Goal: Information Seeking & Learning: Learn about a topic

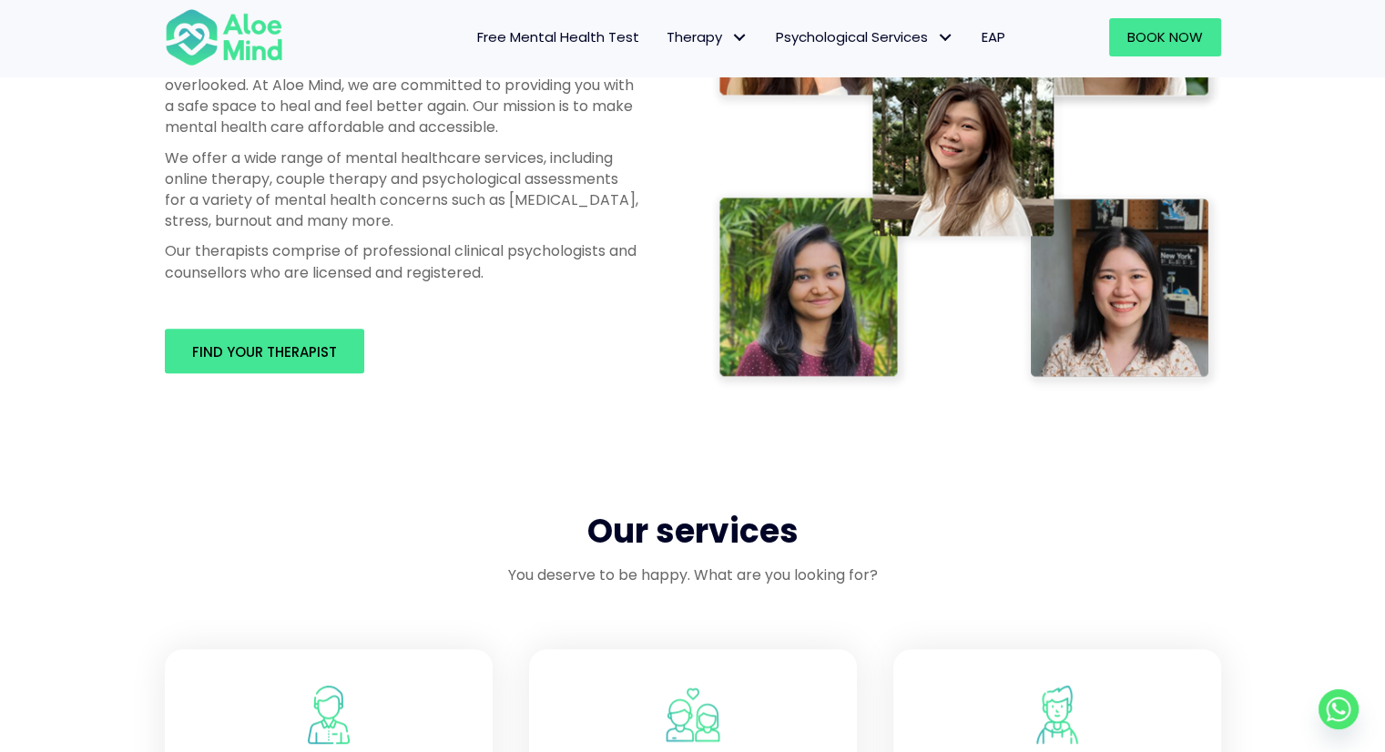
scroll to position [820, 0]
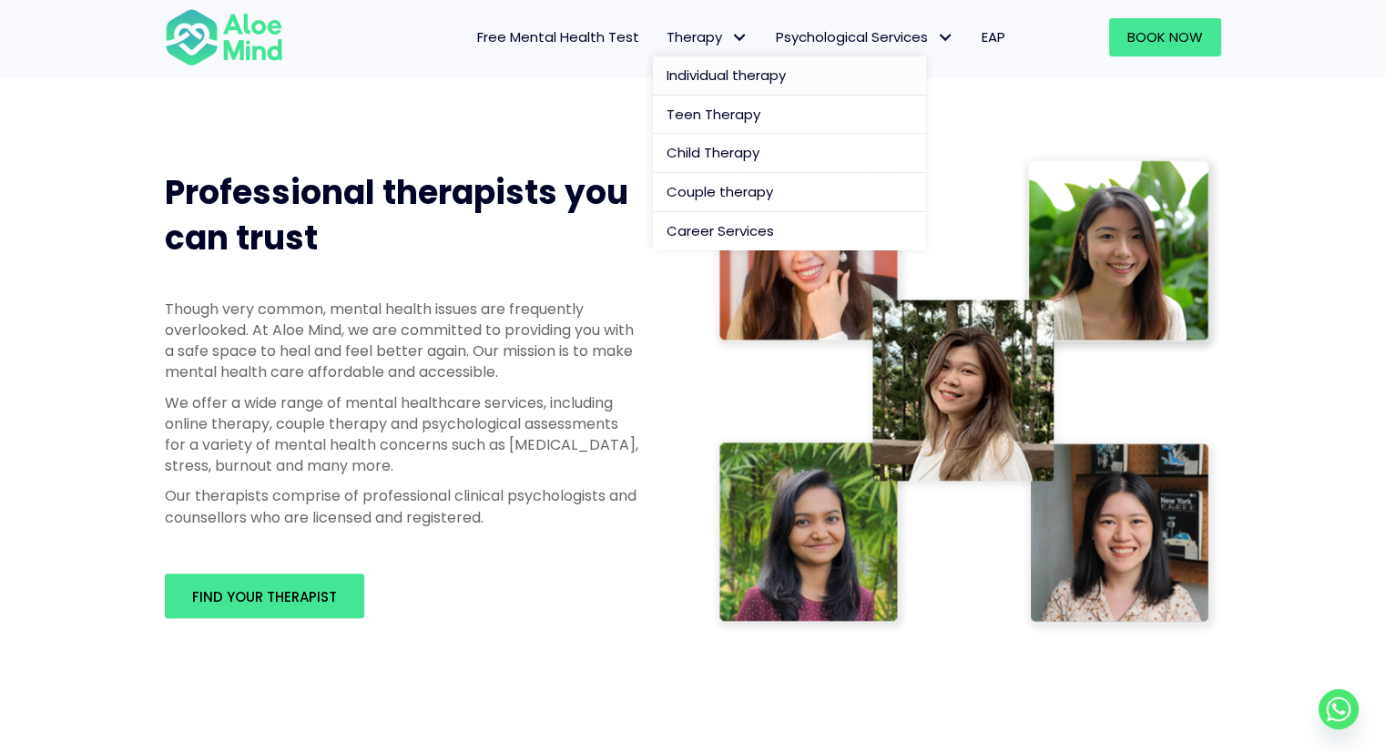
click at [684, 79] on span "Individual therapy" at bounding box center [726, 75] width 119 height 19
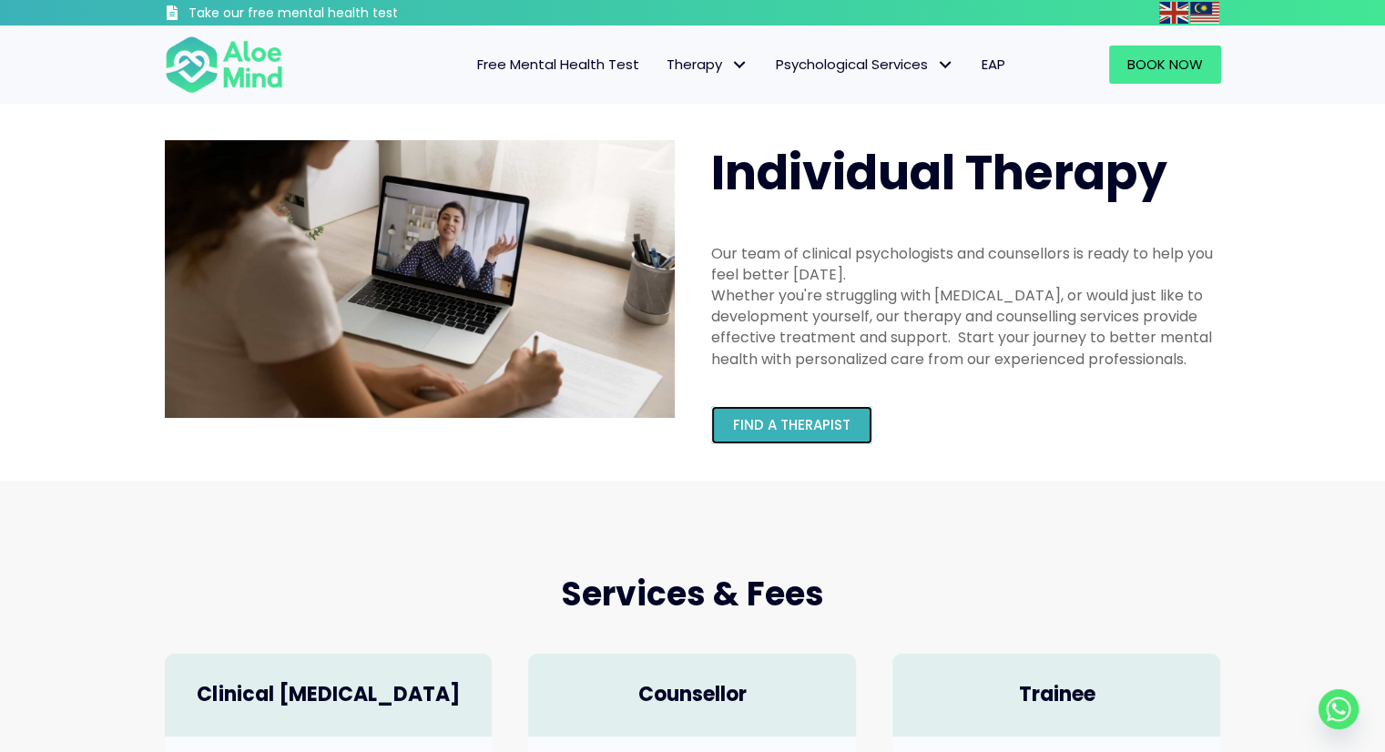
click at [783, 419] on span "Find a therapist" at bounding box center [791, 424] width 117 height 19
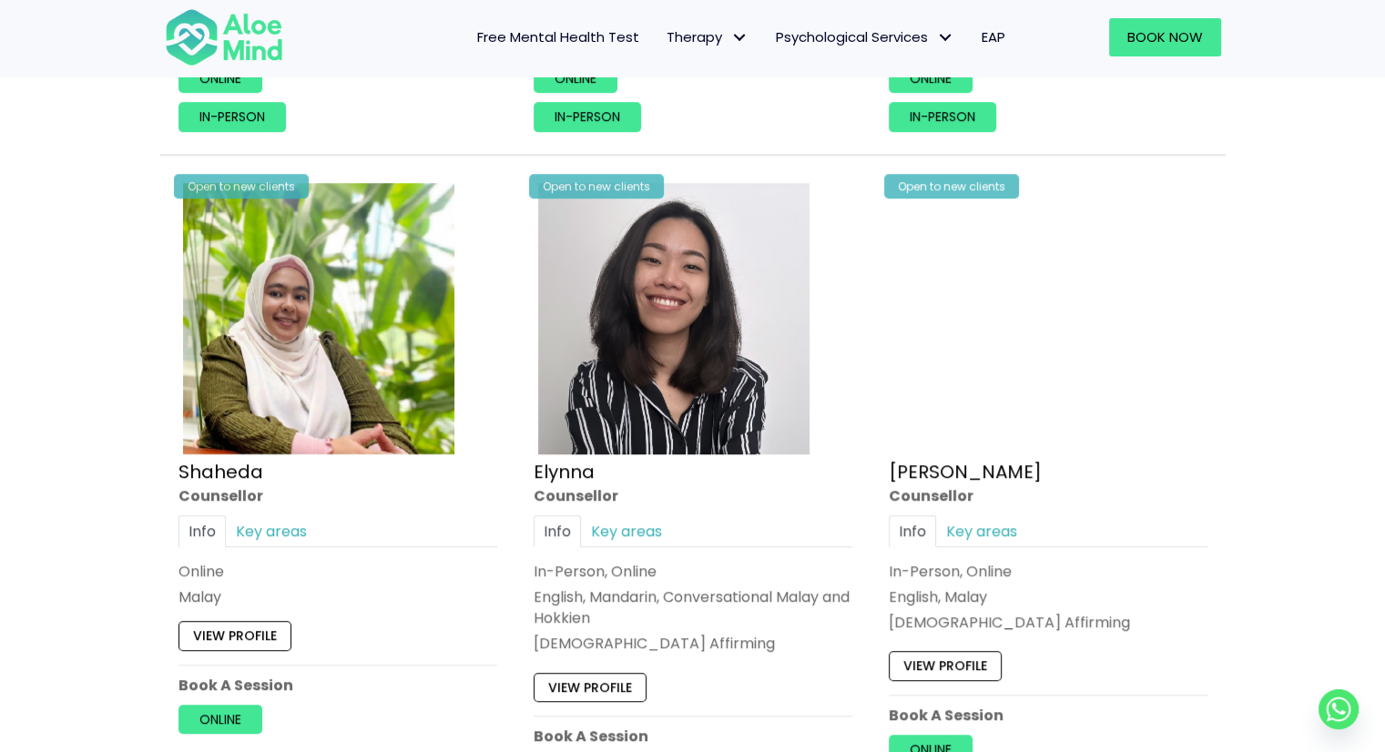
scroll to position [1548, 0]
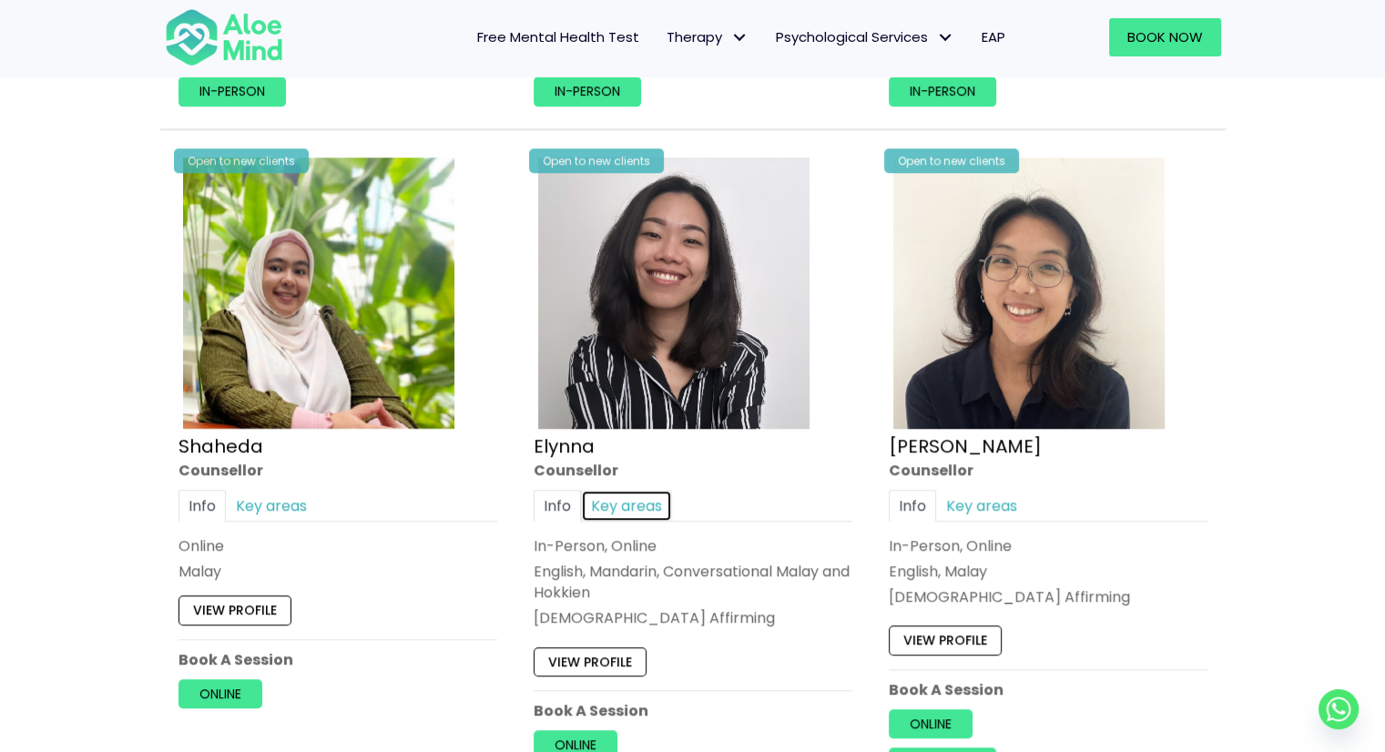
click at [634, 509] on link "Key areas" at bounding box center [626, 506] width 91 height 32
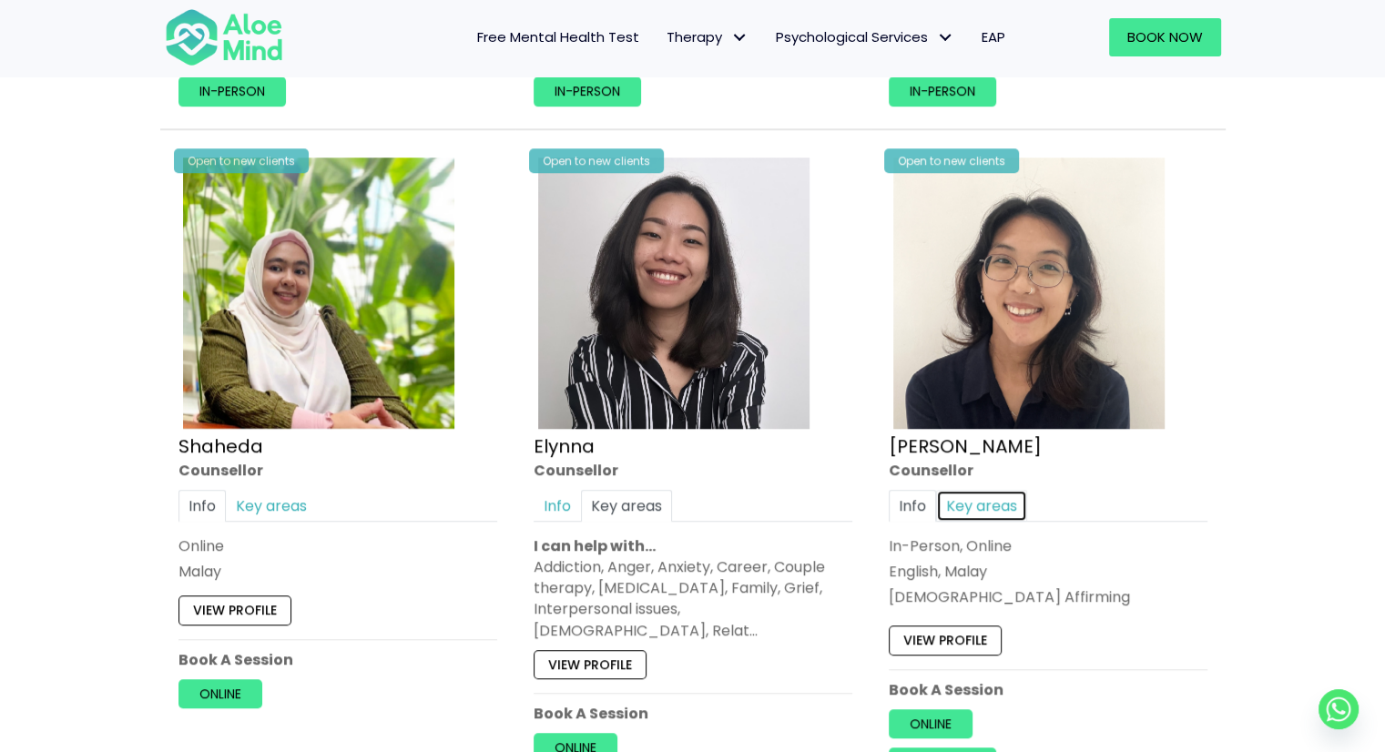
click at [991, 505] on link "Key areas" at bounding box center [981, 506] width 91 height 32
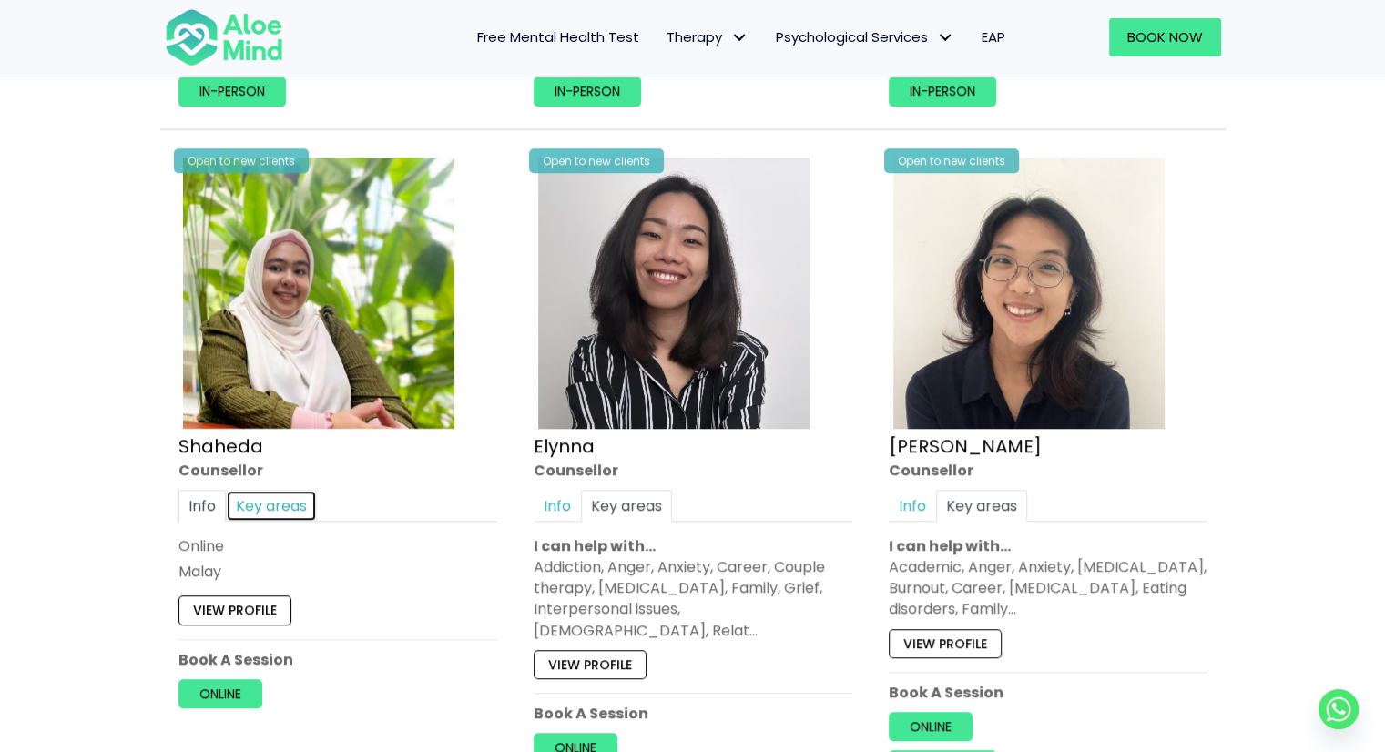
click at [264, 505] on link "Key areas" at bounding box center [271, 506] width 91 height 32
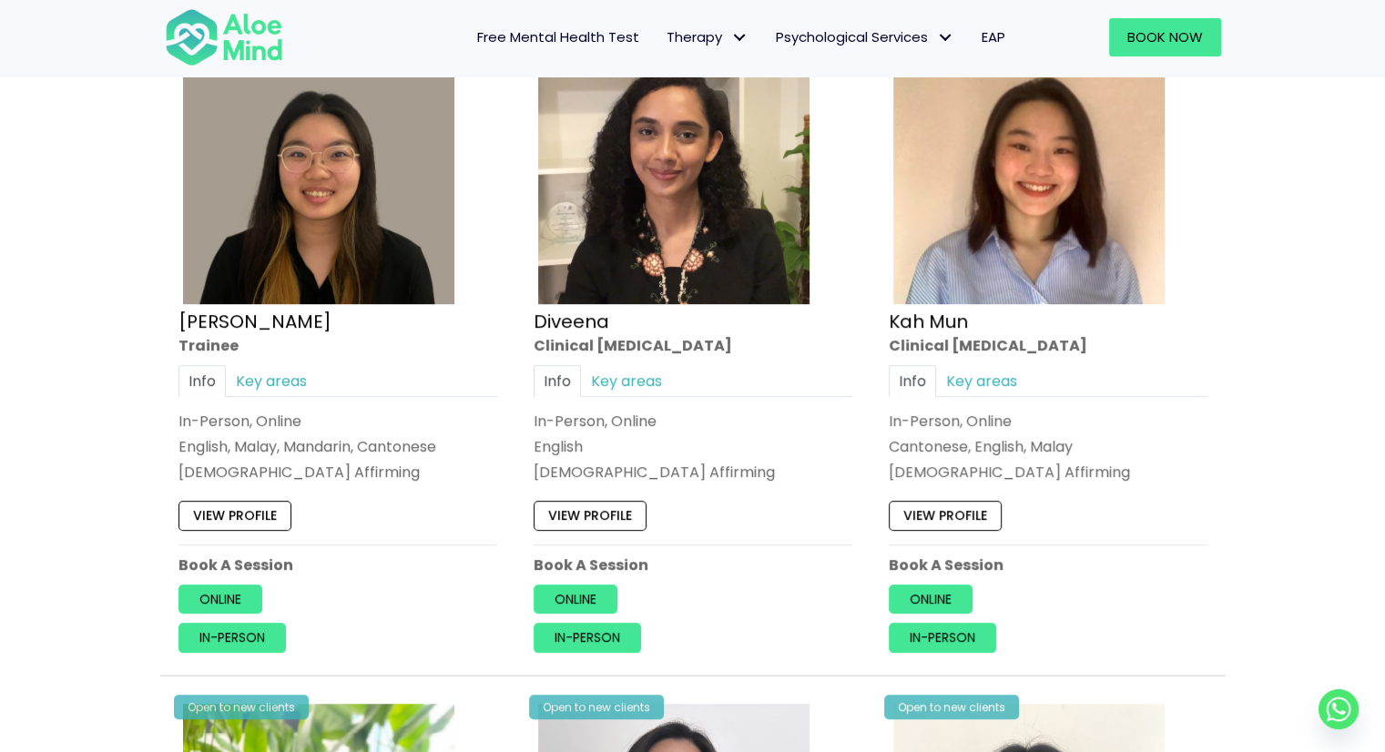
scroll to position [1002, 0]
click at [991, 377] on link "Key areas" at bounding box center [981, 381] width 91 height 32
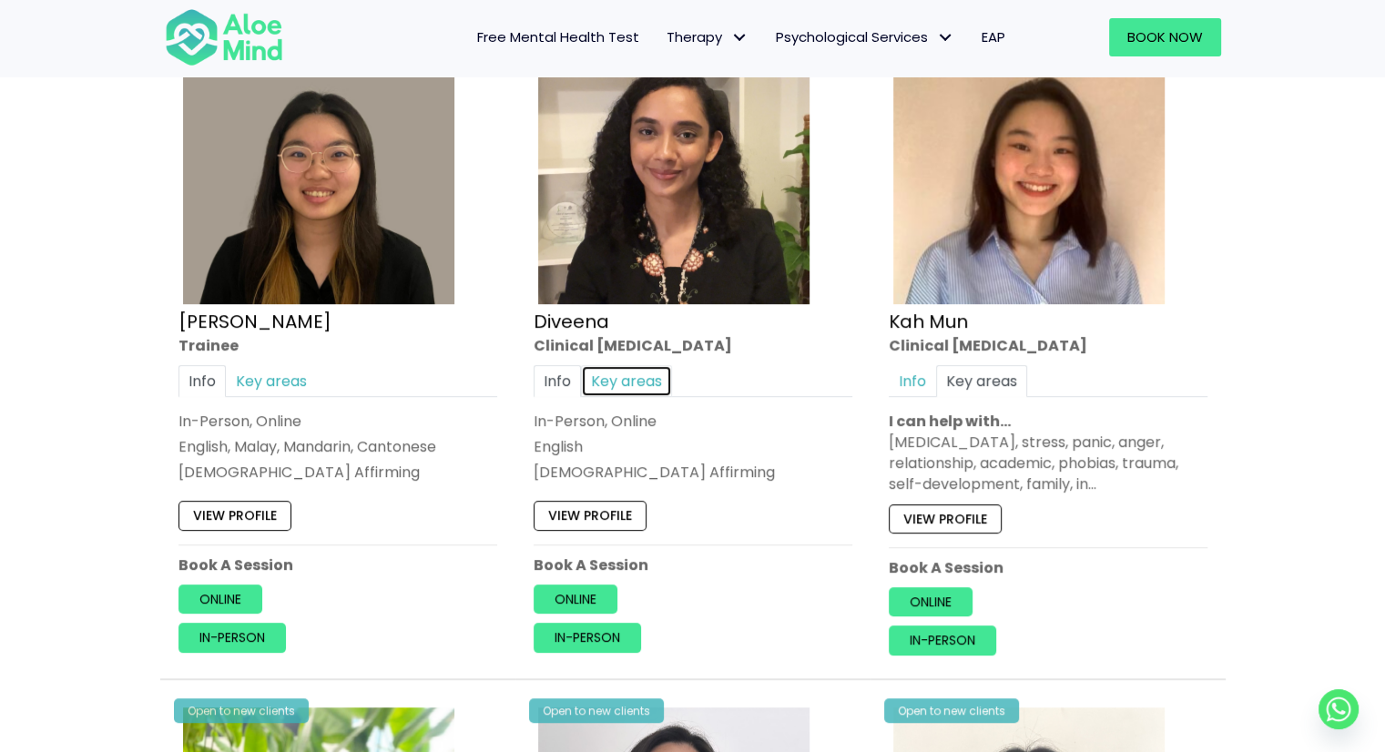
click at [639, 383] on link "Key areas" at bounding box center [626, 381] width 91 height 32
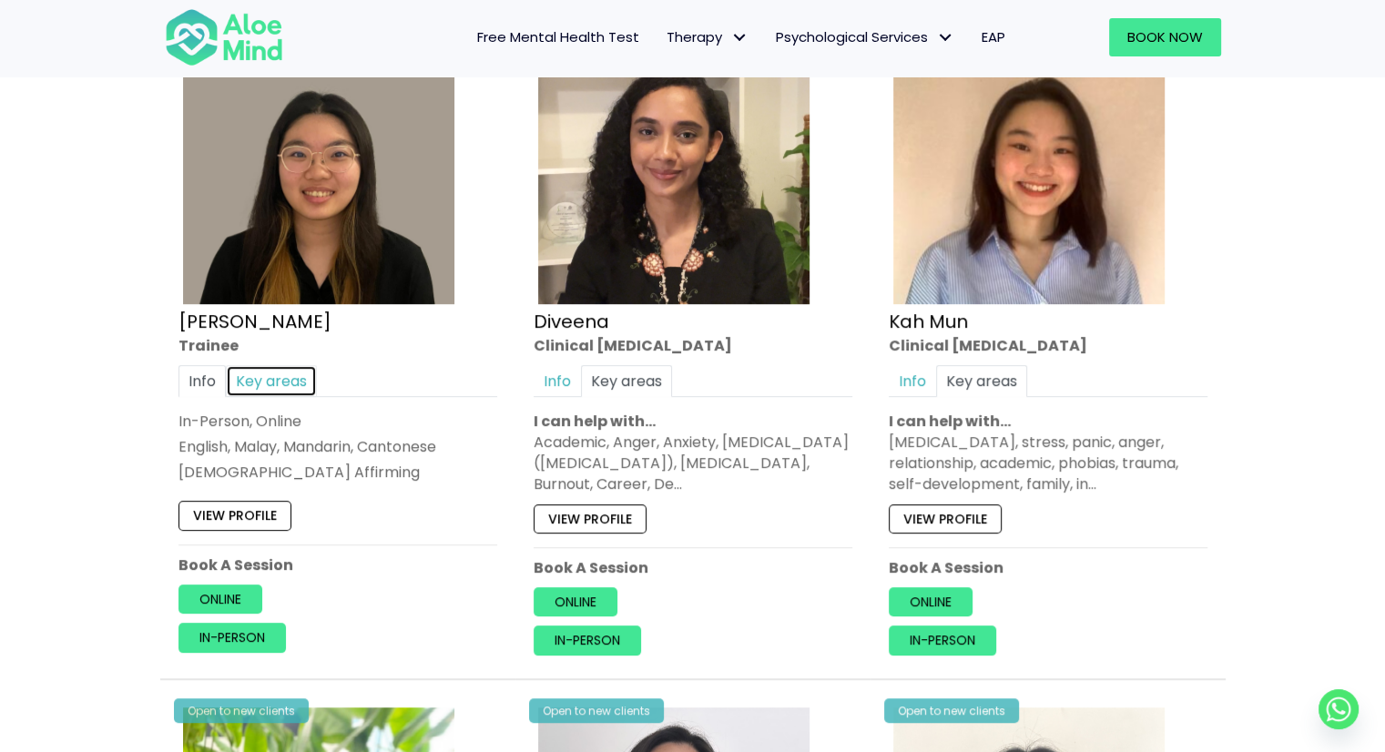
click at [285, 377] on link "Key areas" at bounding box center [271, 381] width 91 height 32
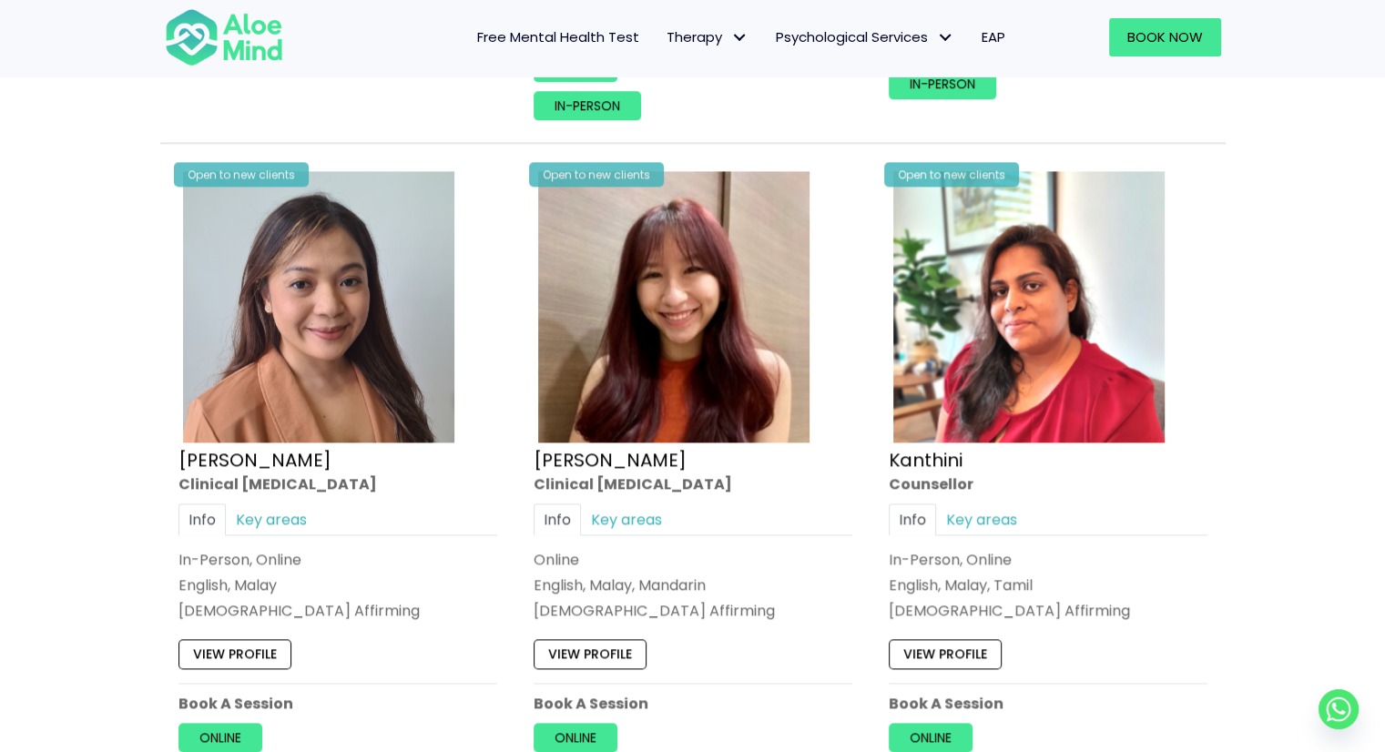
scroll to position [2368, 0]
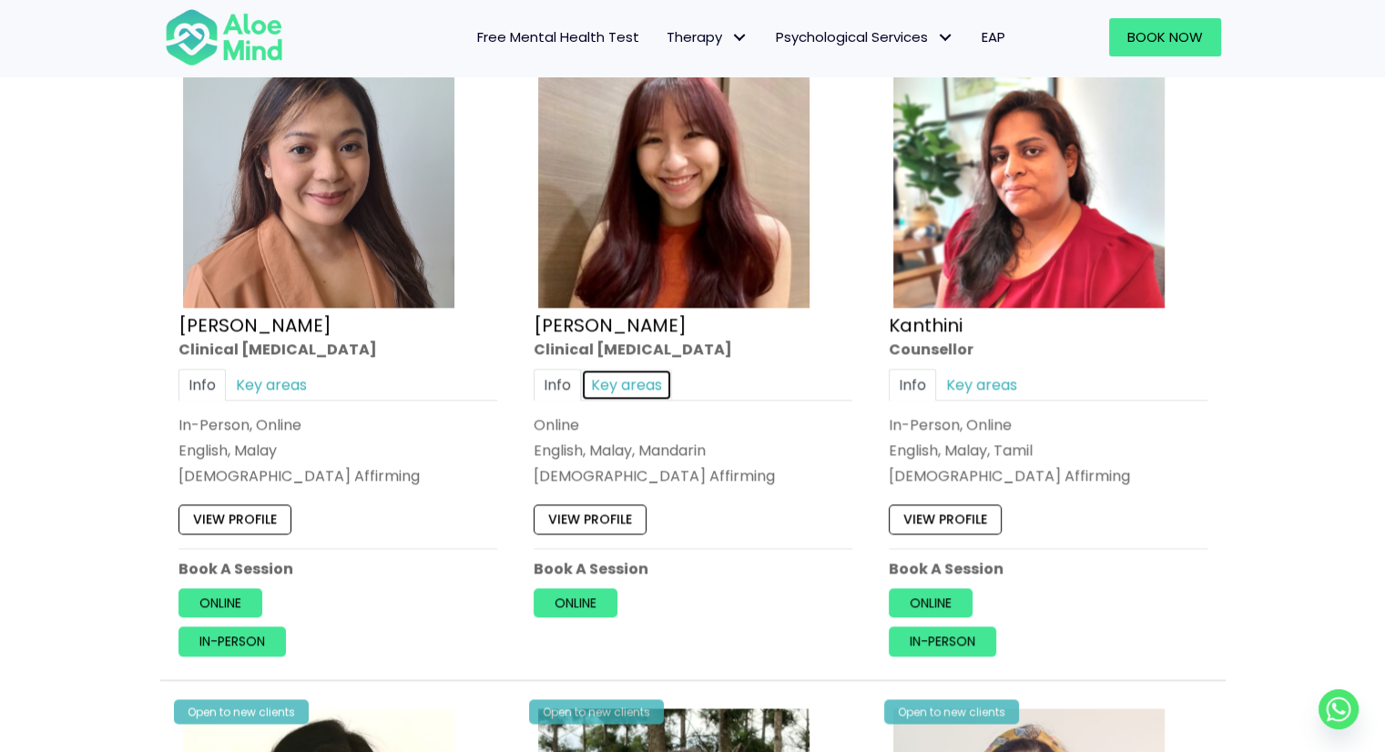
click at [638, 369] on link "Key areas" at bounding box center [626, 385] width 91 height 32
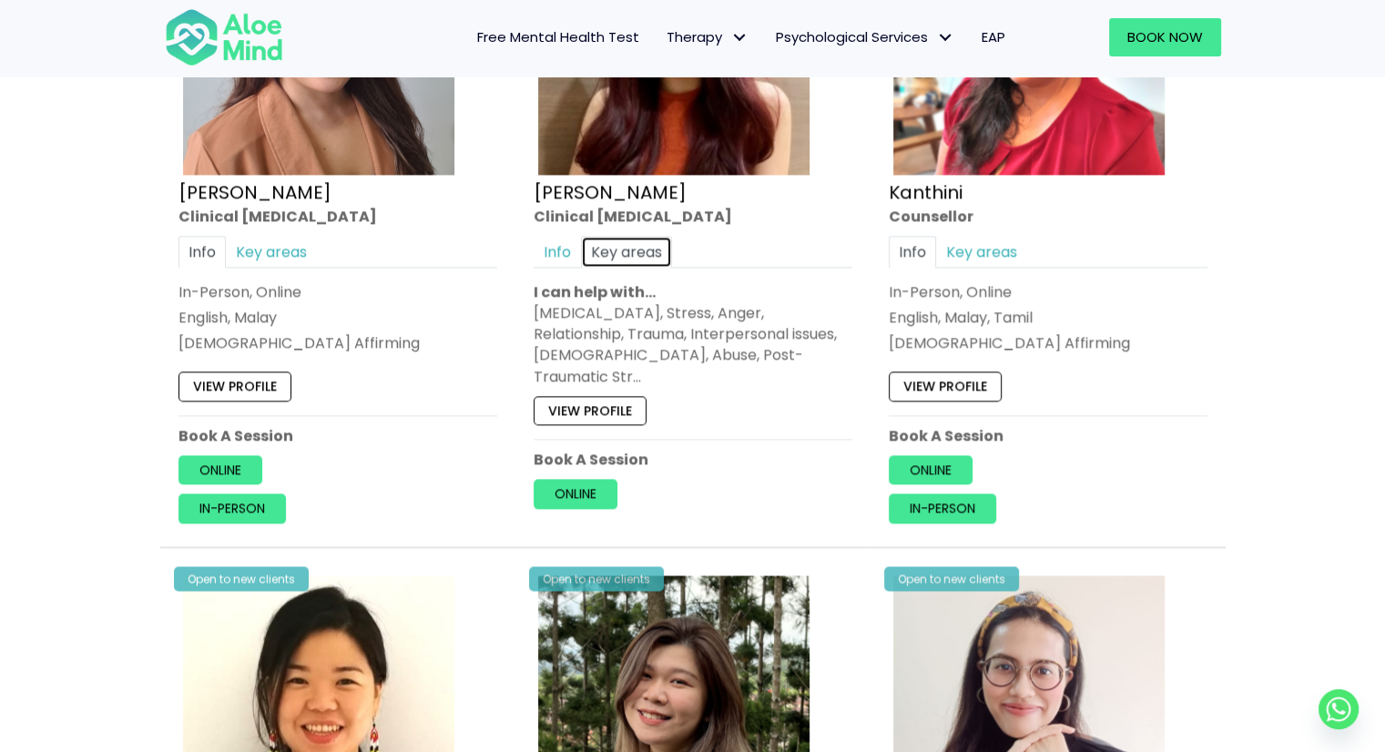
scroll to position [2459, 0]
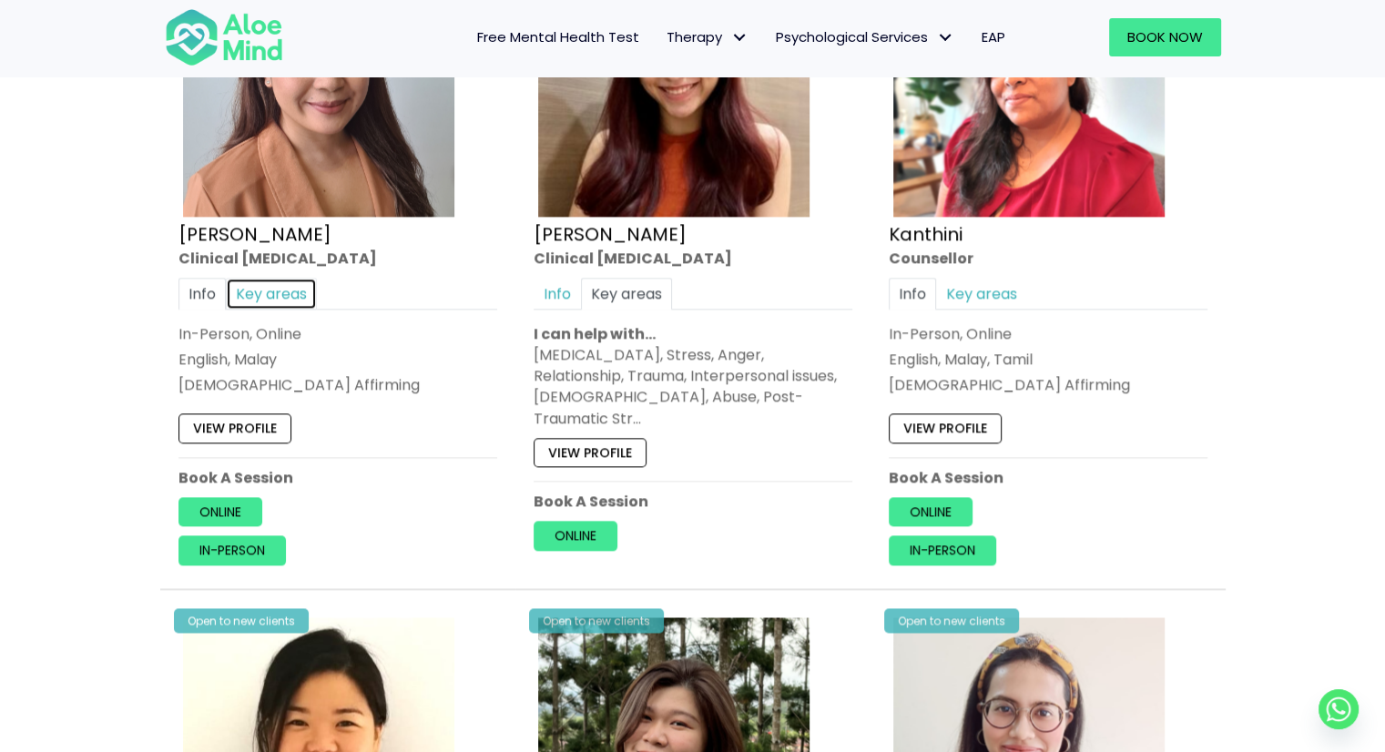
click at [244, 278] on link "Key areas" at bounding box center [271, 294] width 91 height 32
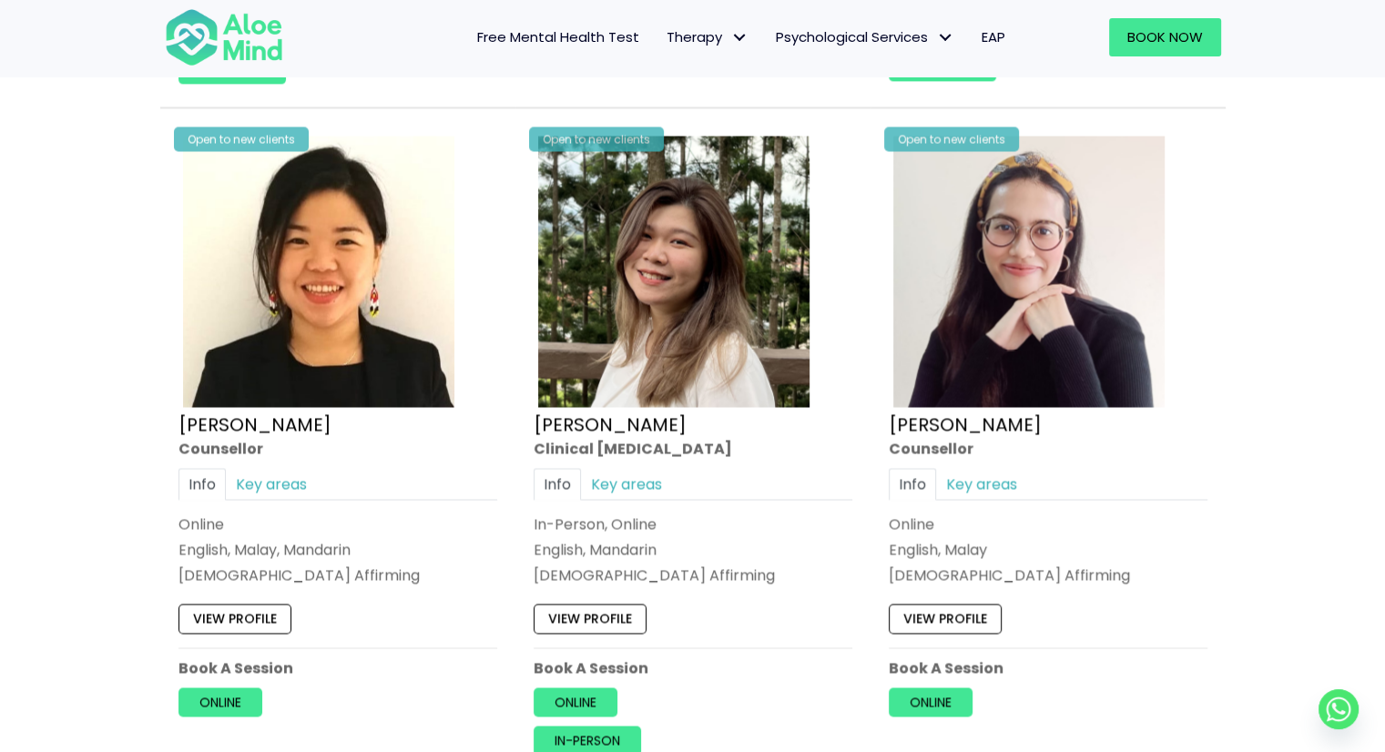
scroll to position [2915, 0]
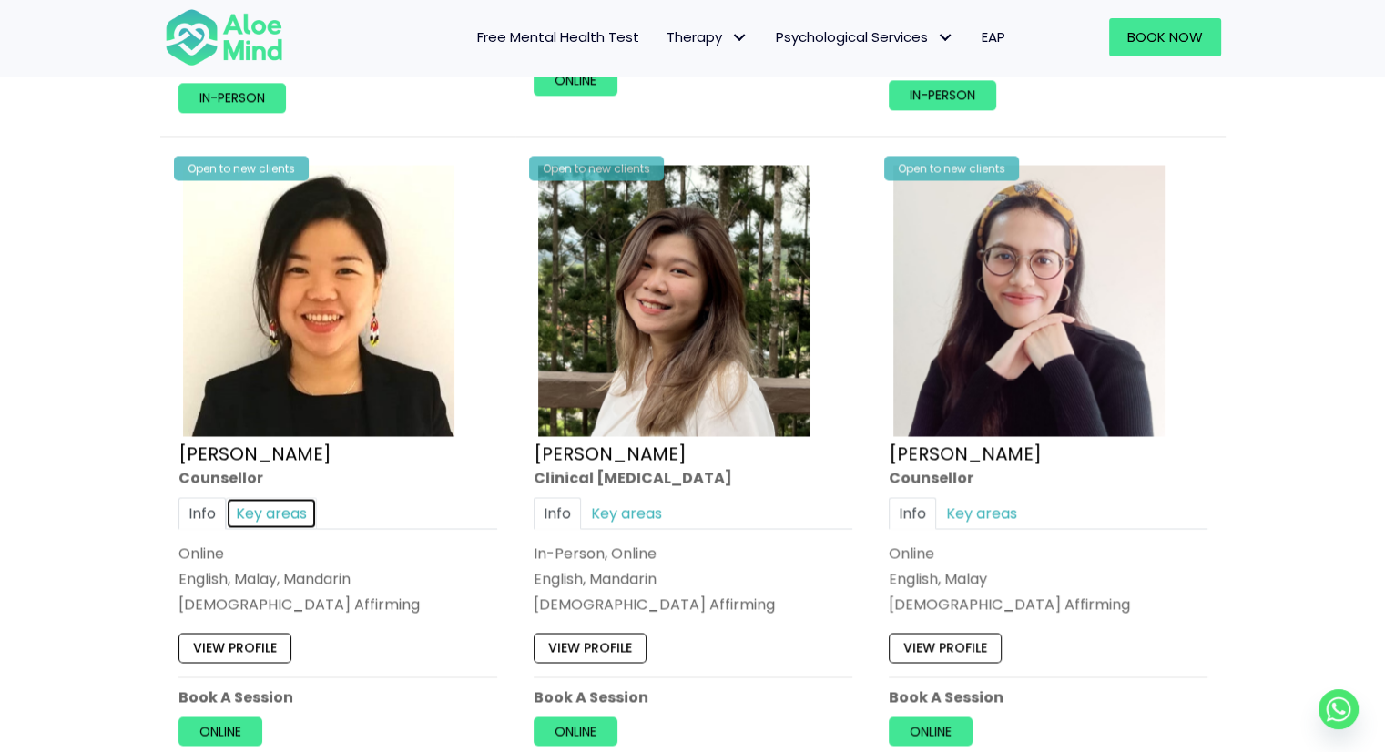
click at [263, 497] on link "Key areas" at bounding box center [271, 513] width 91 height 32
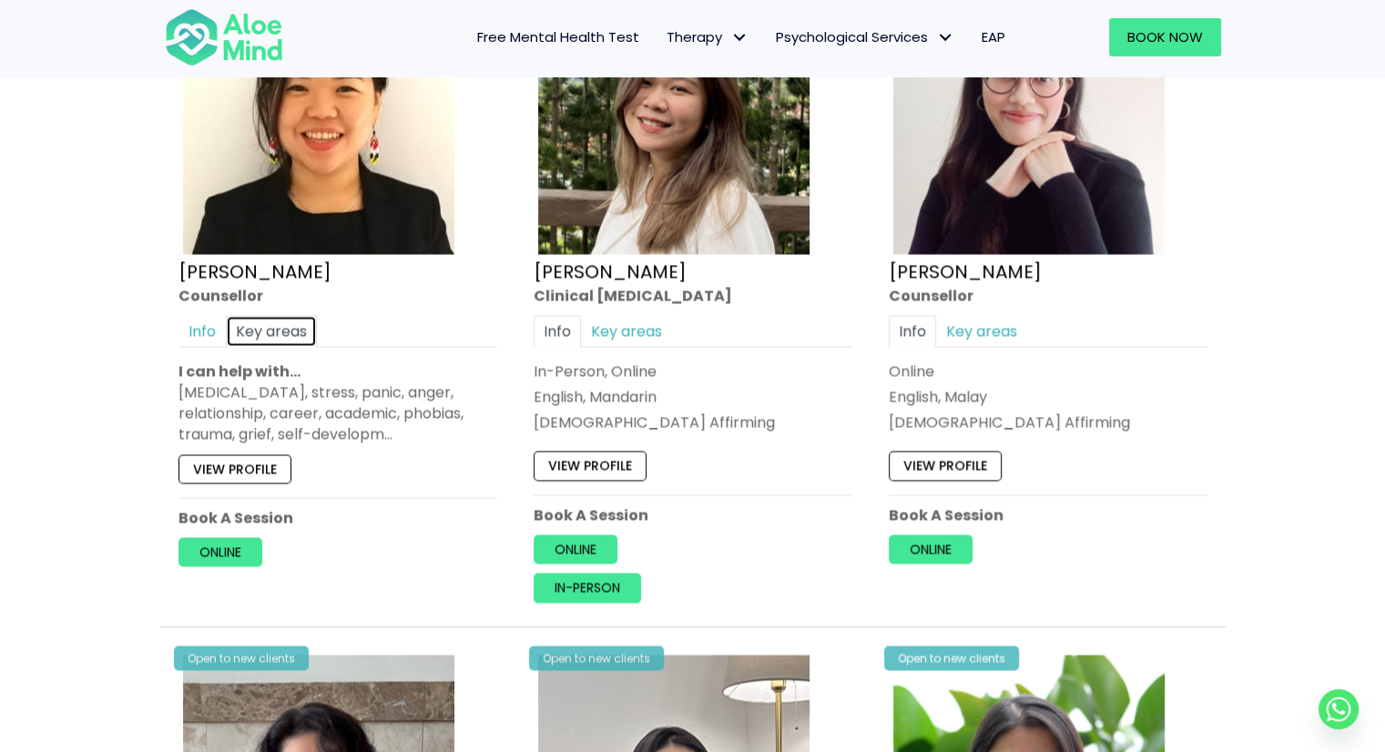
scroll to position [3006, 0]
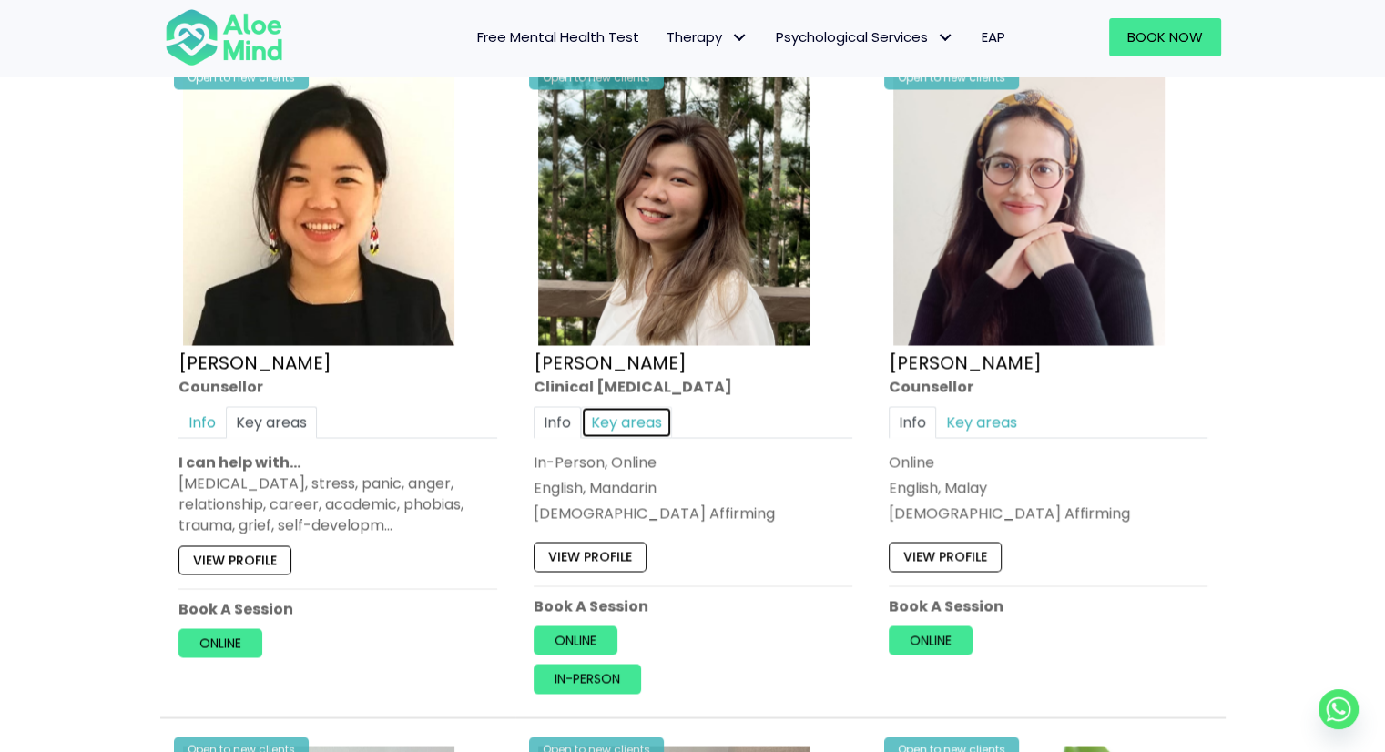
click at [647, 406] on link "Key areas" at bounding box center [626, 422] width 91 height 32
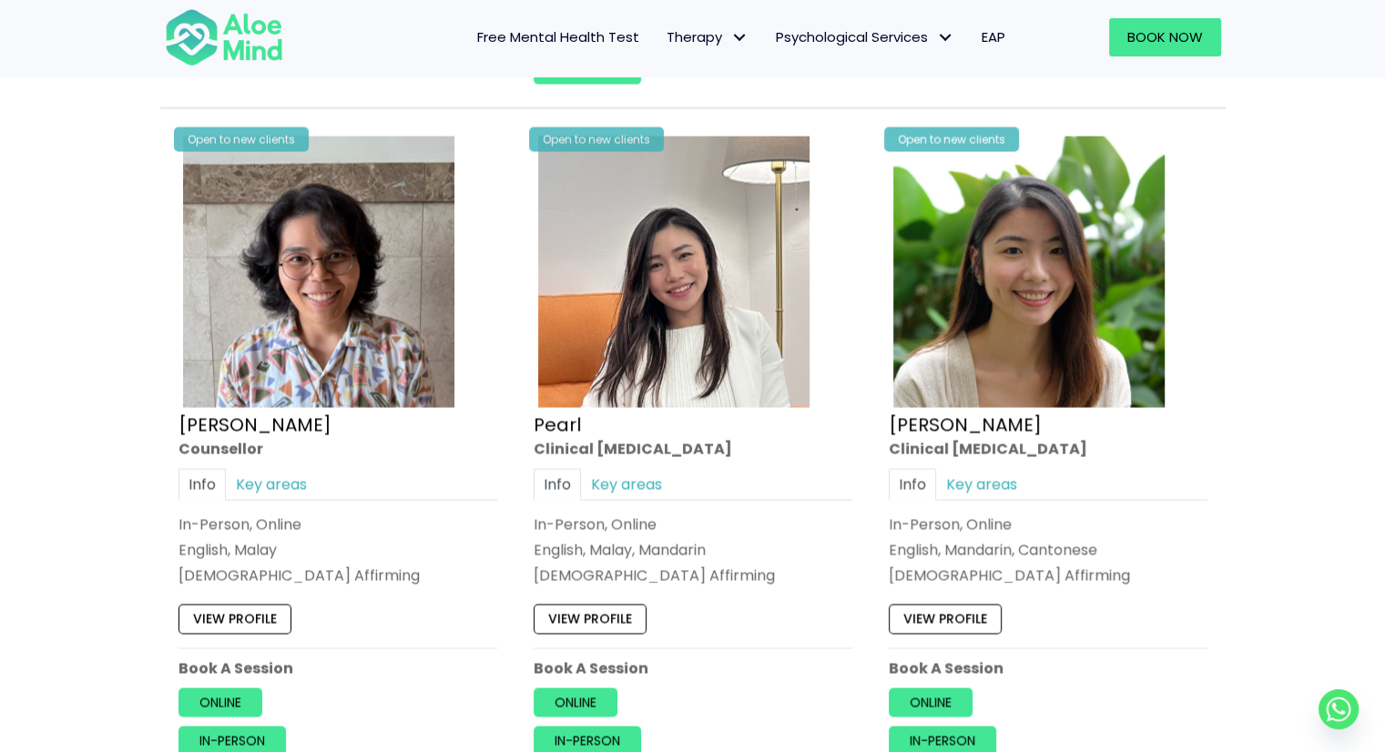
scroll to position [3643, 0]
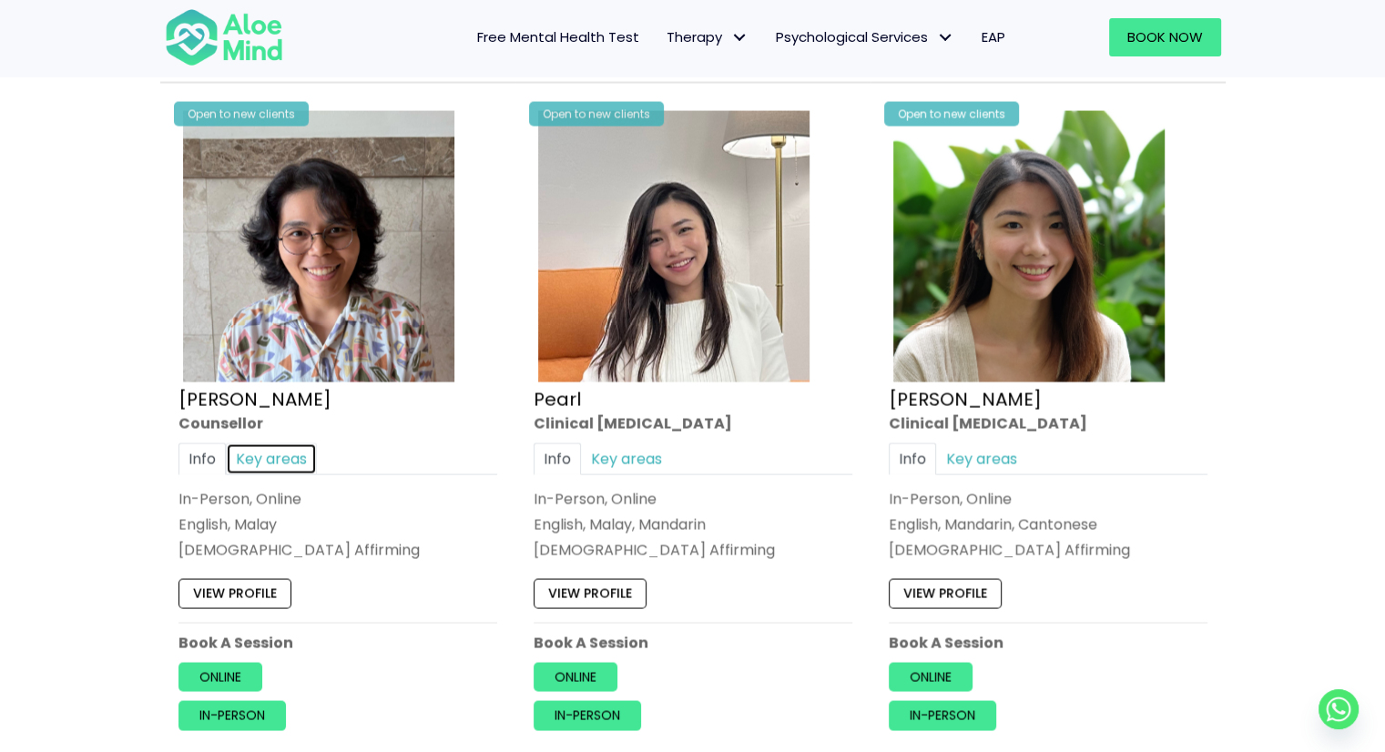
click at [259, 444] on link "Key areas" at bounding box center [271, 460] width 91 height 32
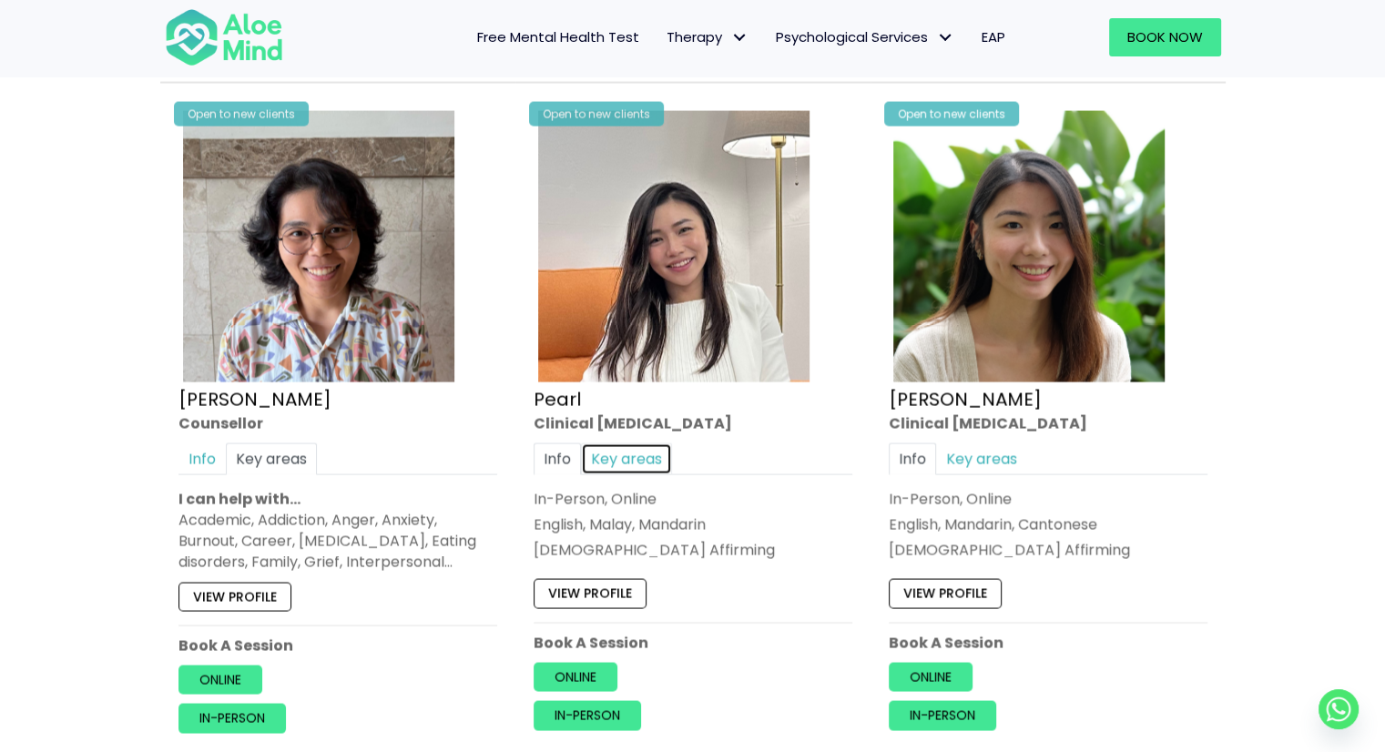
click at [641, 444] on link "Key areas" at bounding box center [626, 460] width 91 height 32
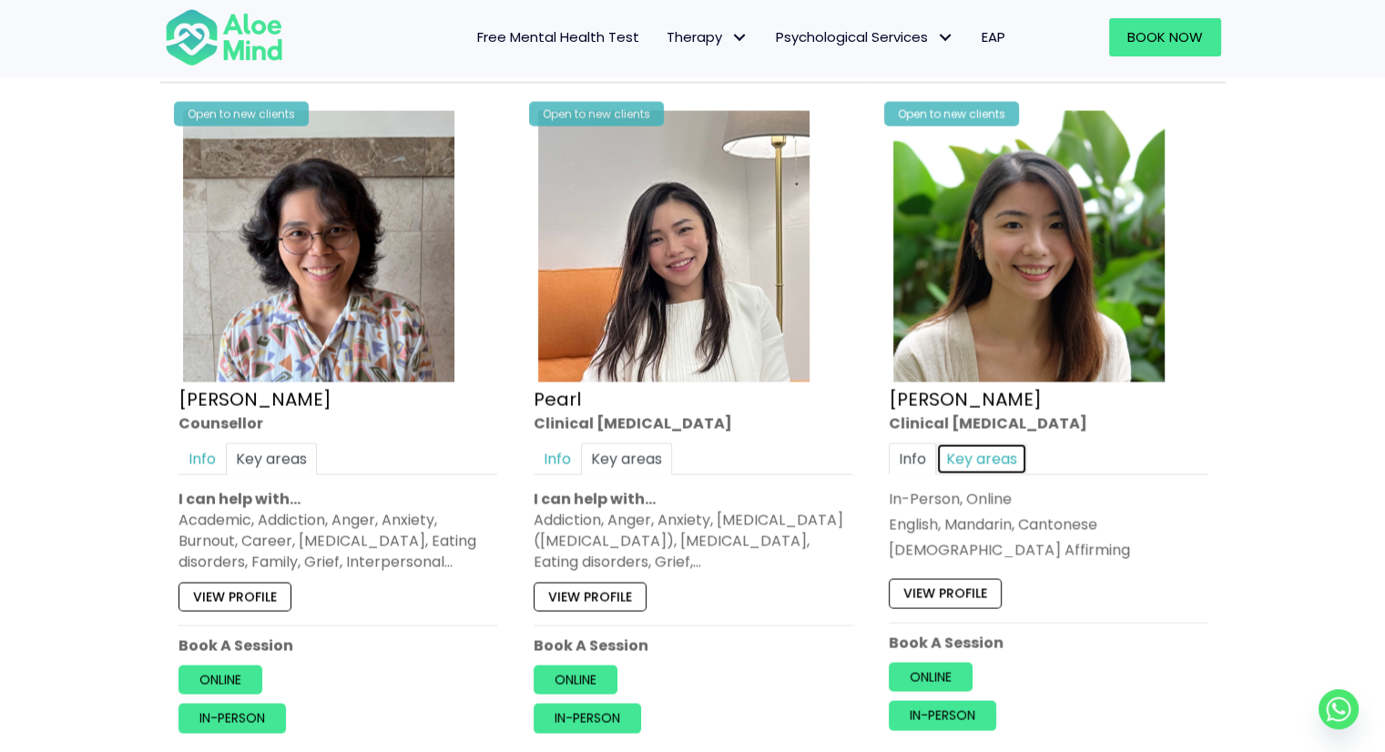
click at [1000, 444] on link "Key areas" at bounding box center [981, 460] width 91 height 32
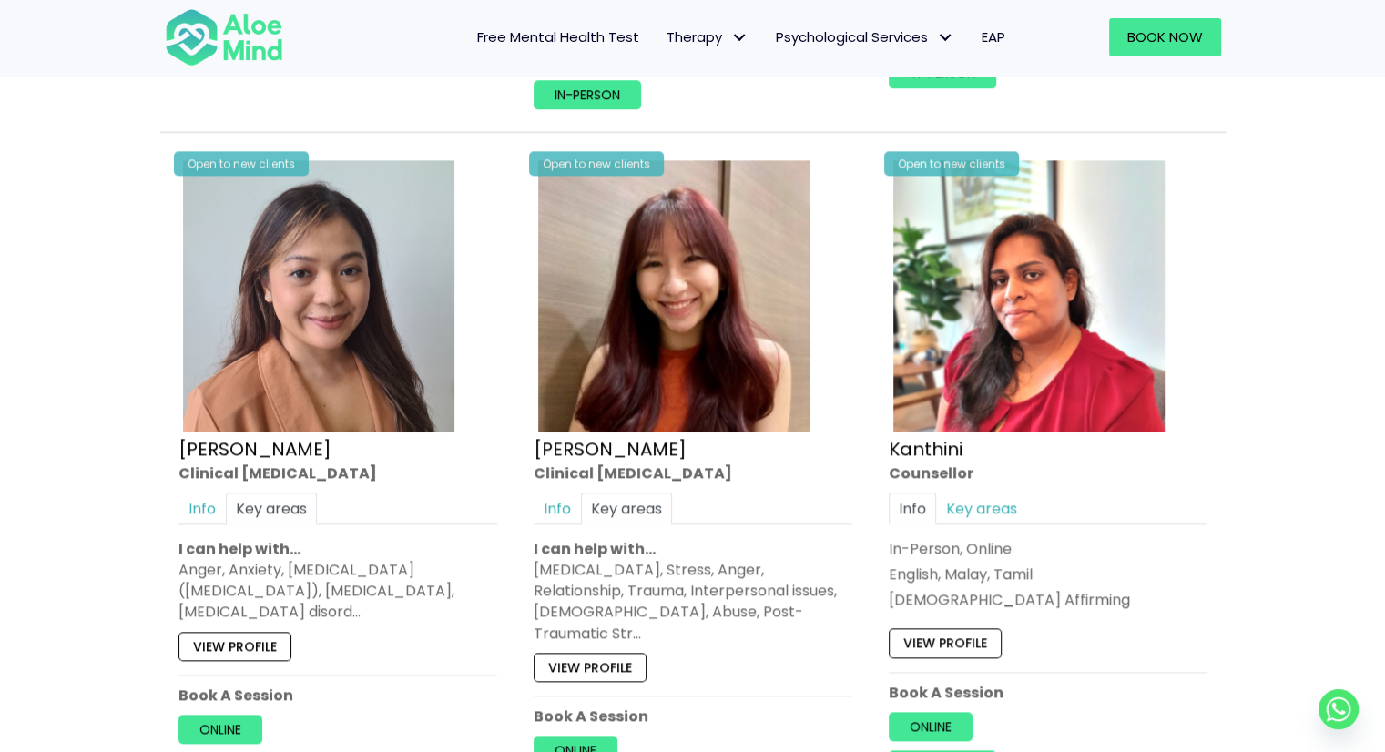
scroll to position [2095, 0]
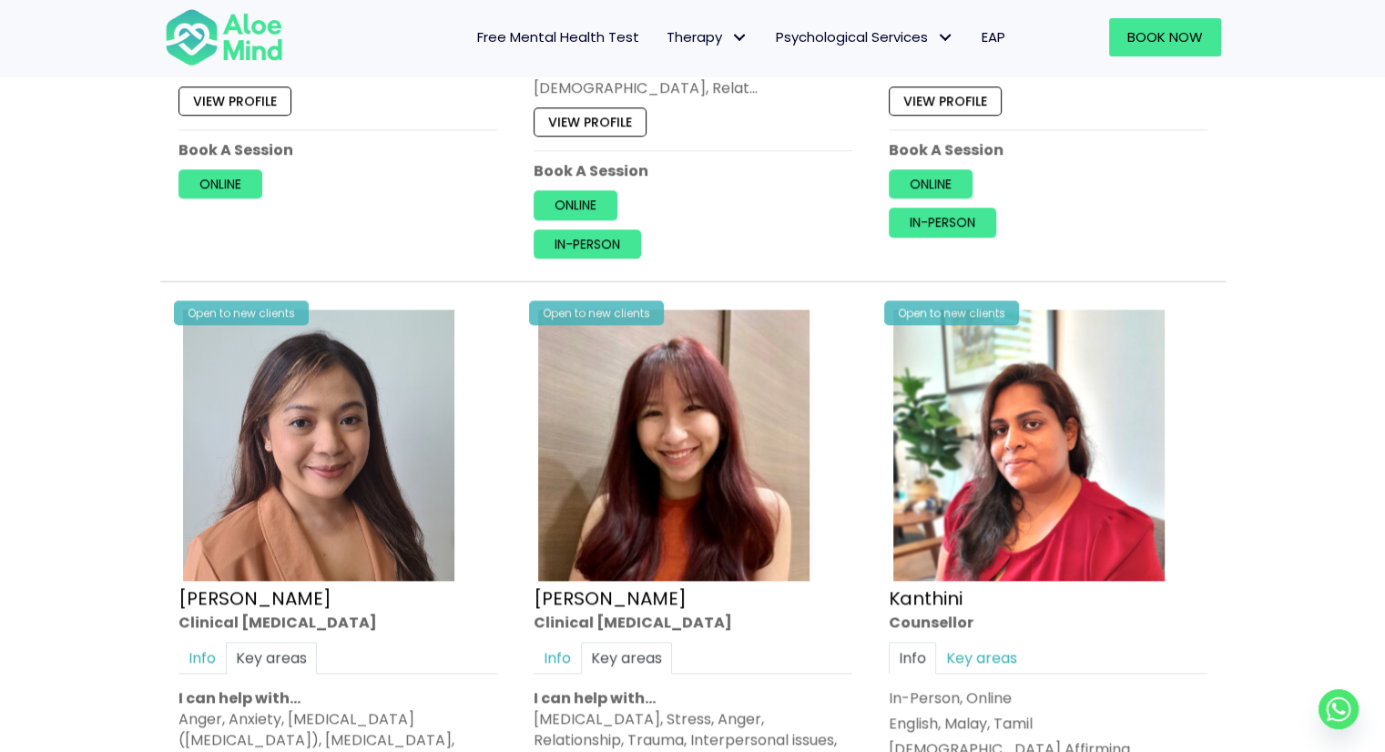
click at [553, 45] on span "Free Mental Health Test" at bounding box center [558, 36] width 162 height 19
